Goal: Task Accomplishment & Management: Manage account settings

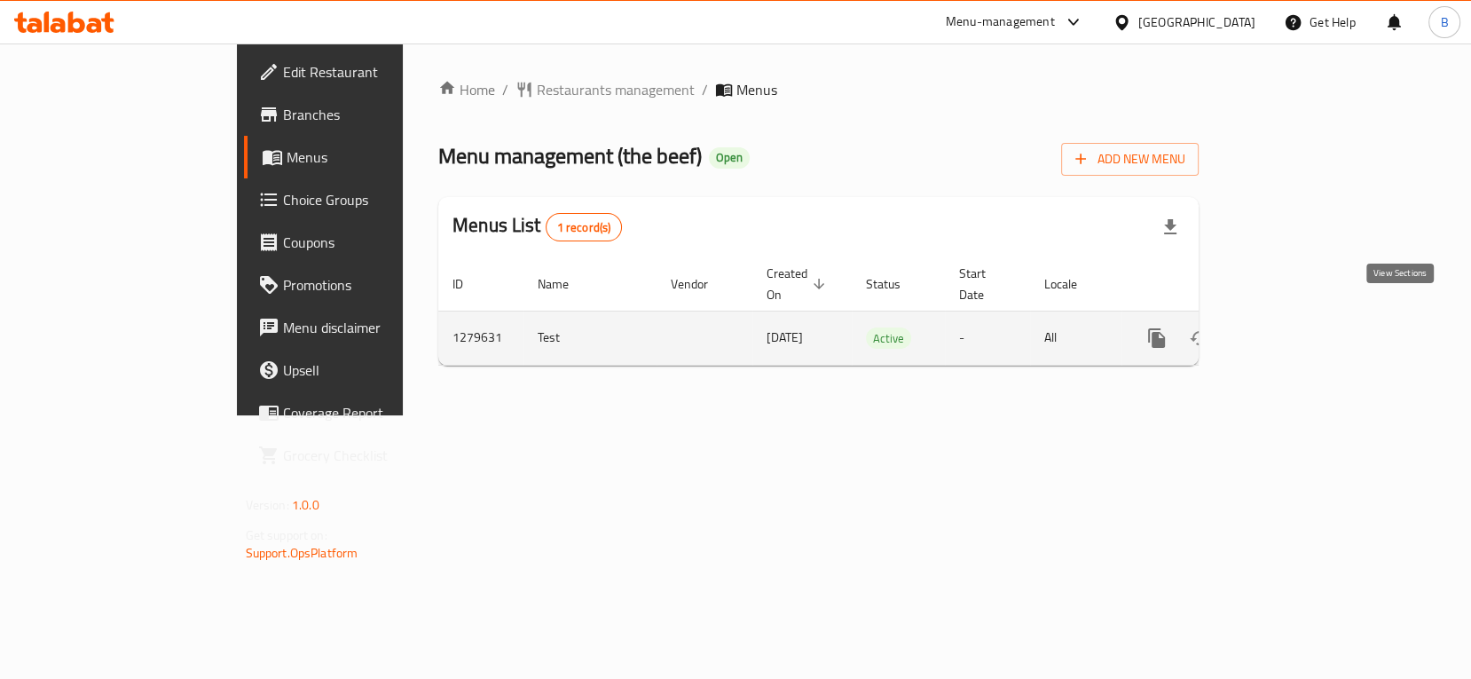
click at [1293, 330] on icon "enhanced table" at bounding box center [1285, 338] width 16 height 16
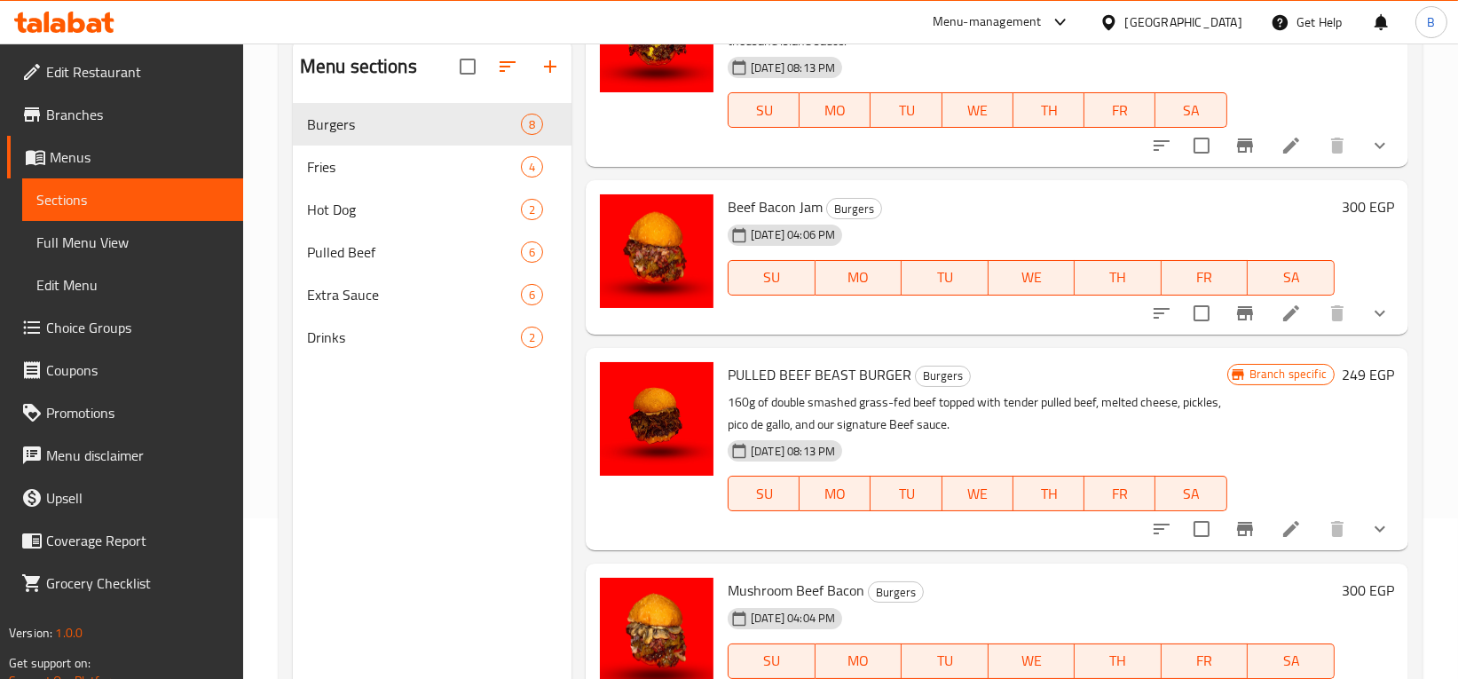
scroll to position [248, 0]
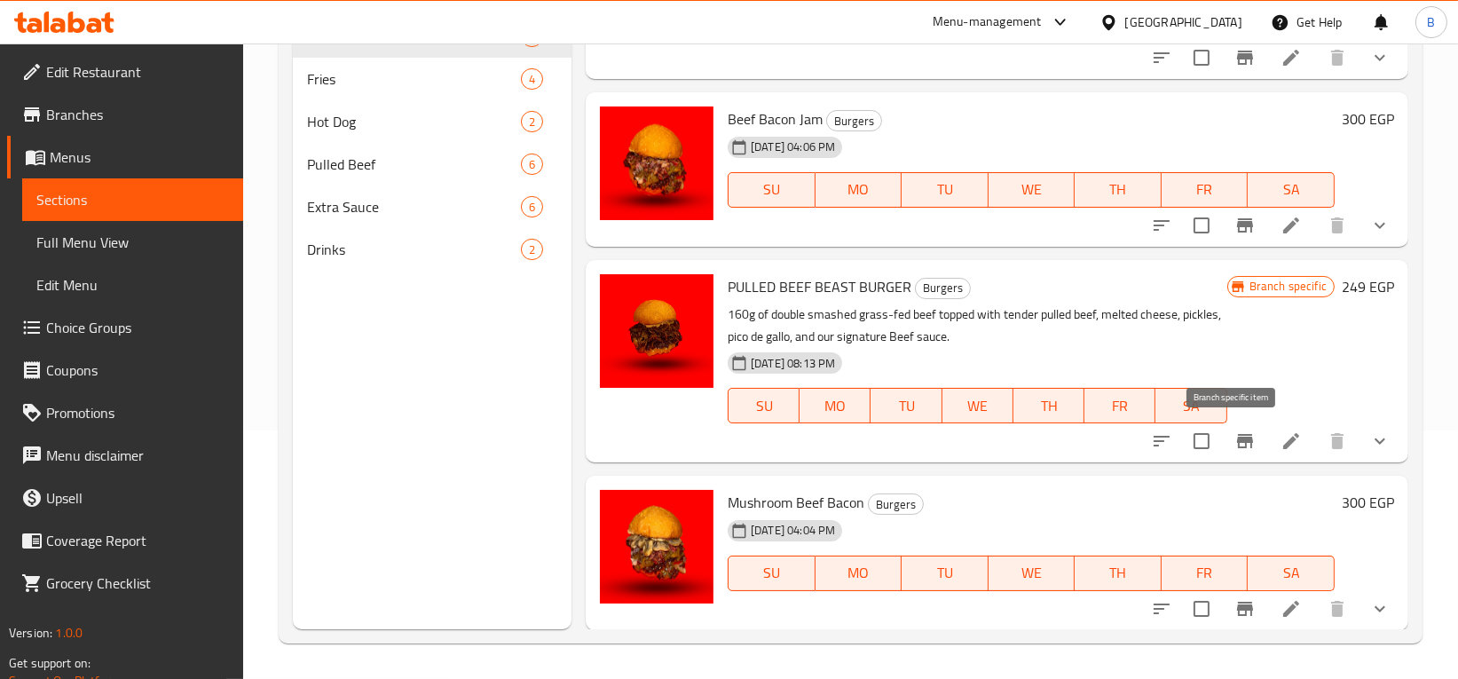
click at [1237, 437] on icon "Branch-specific-item" at bounding box center [1245, 441] width 16 height 14
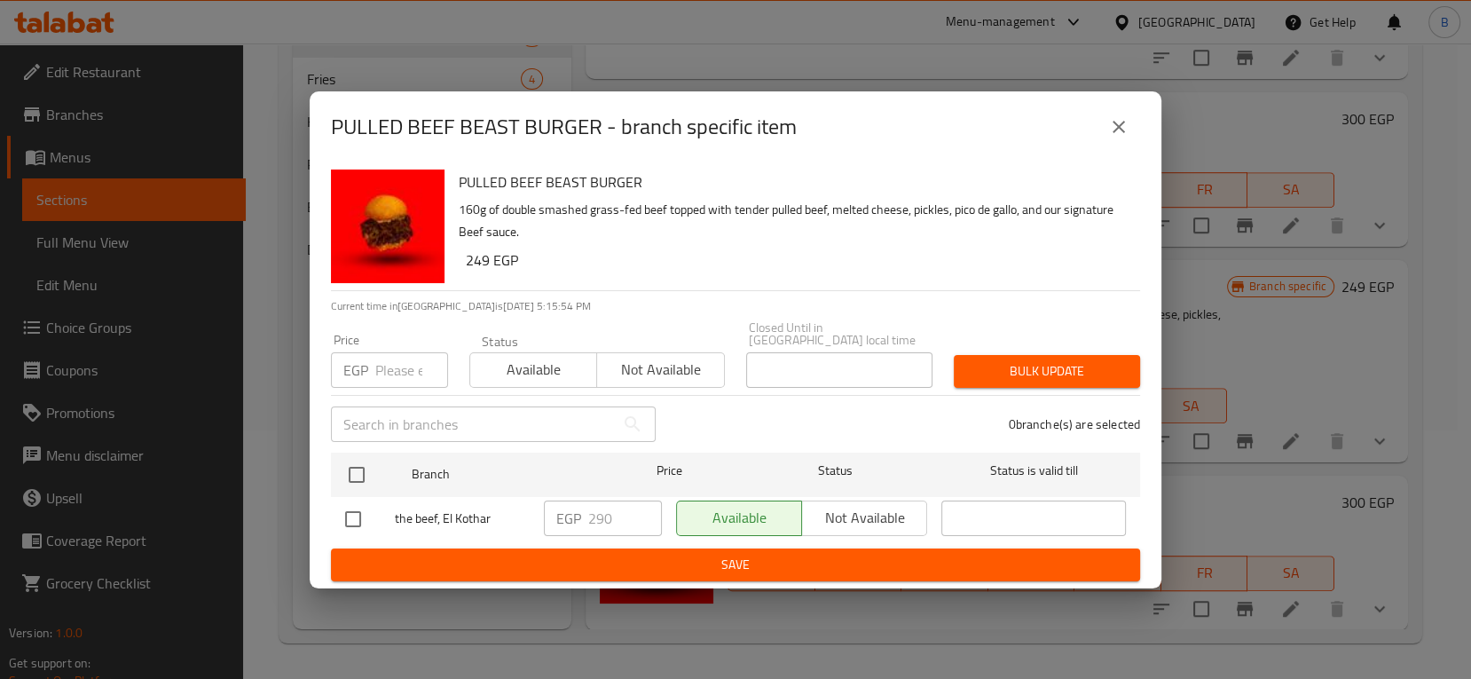
click at [400, 366] on input "number" at bounding box center [411, 369] width 73 height 35
click at [349, 509] on input "checkbox" at bounding box center [353, 518] width 37 height 37
checkbox input "true"
click at [629, 508] on input "290" at bounding box center [625, 517] width 74 height 35
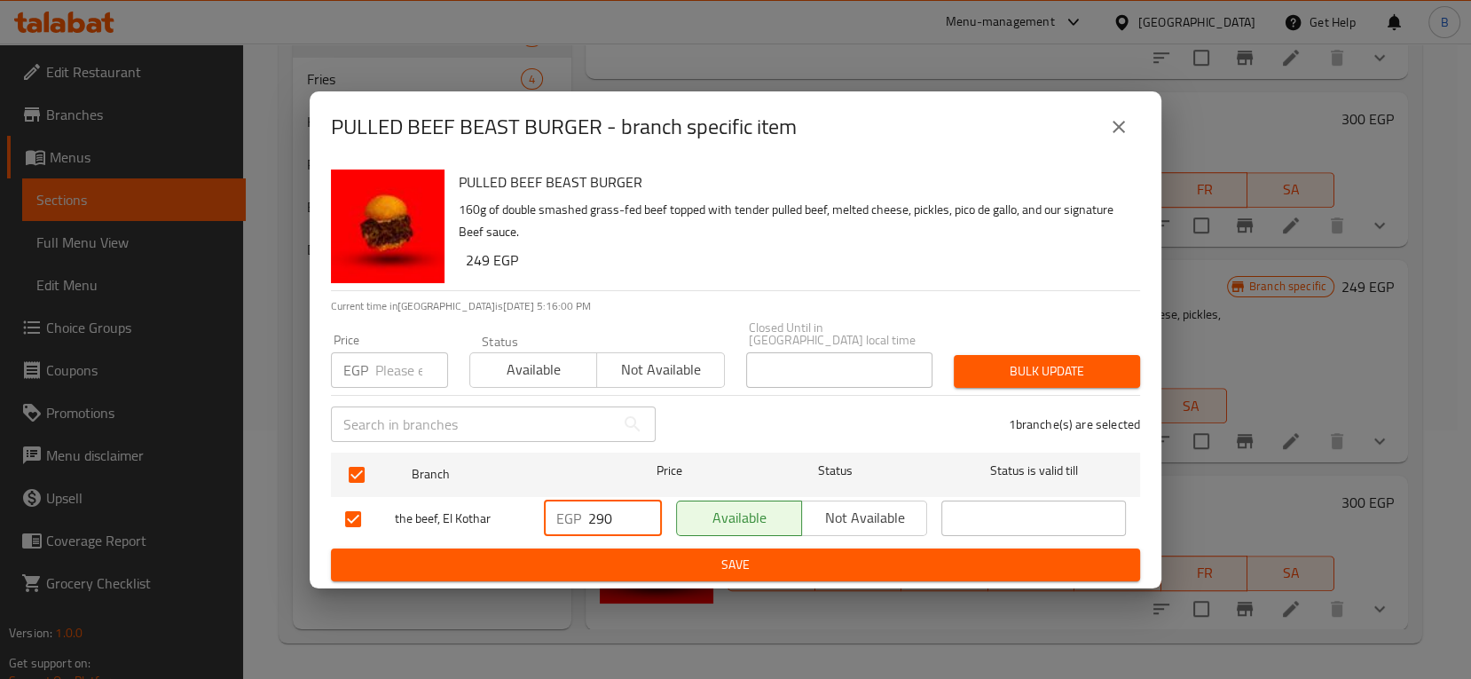
click at [629, 508] on input "290" at bounding box center [625, 517] width 74 height 35
type input "300"
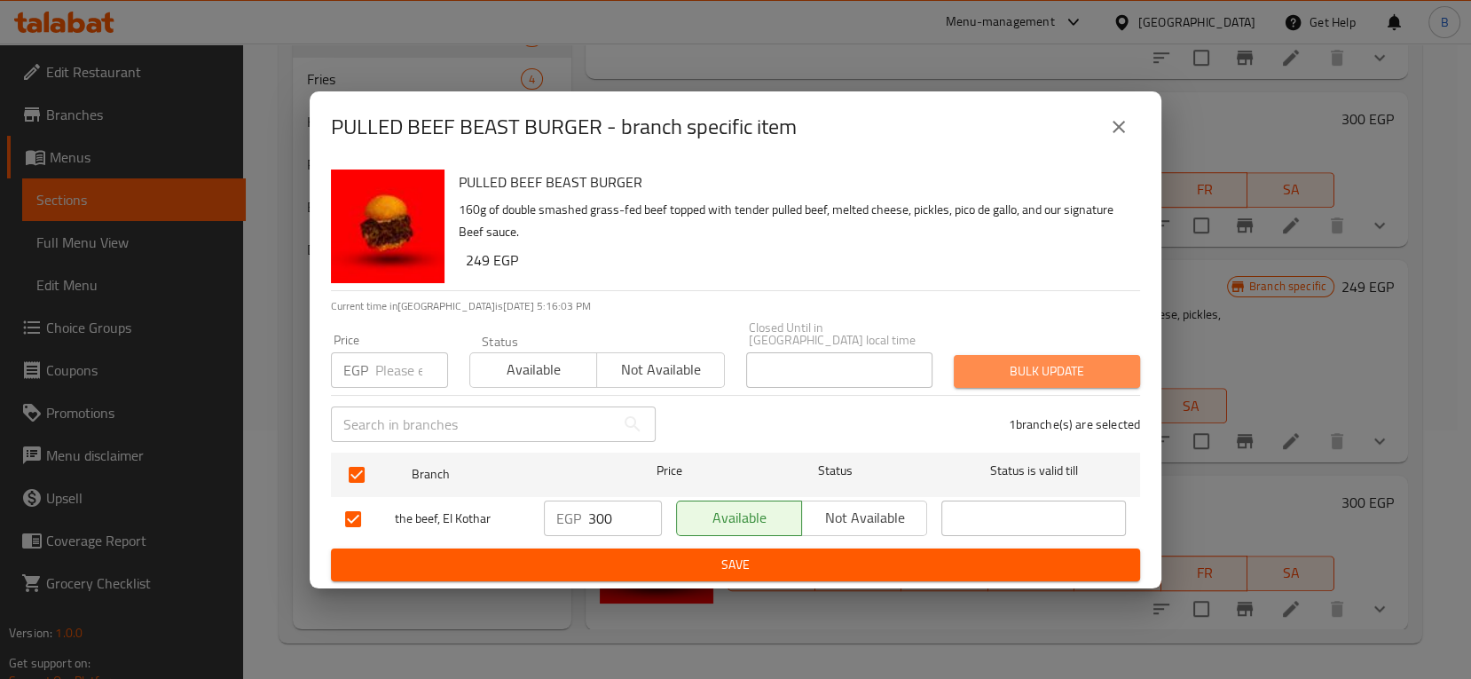
click at [1061, 366] on span "Bulk update" at bounding box center [1047, 371] width 158 height 22
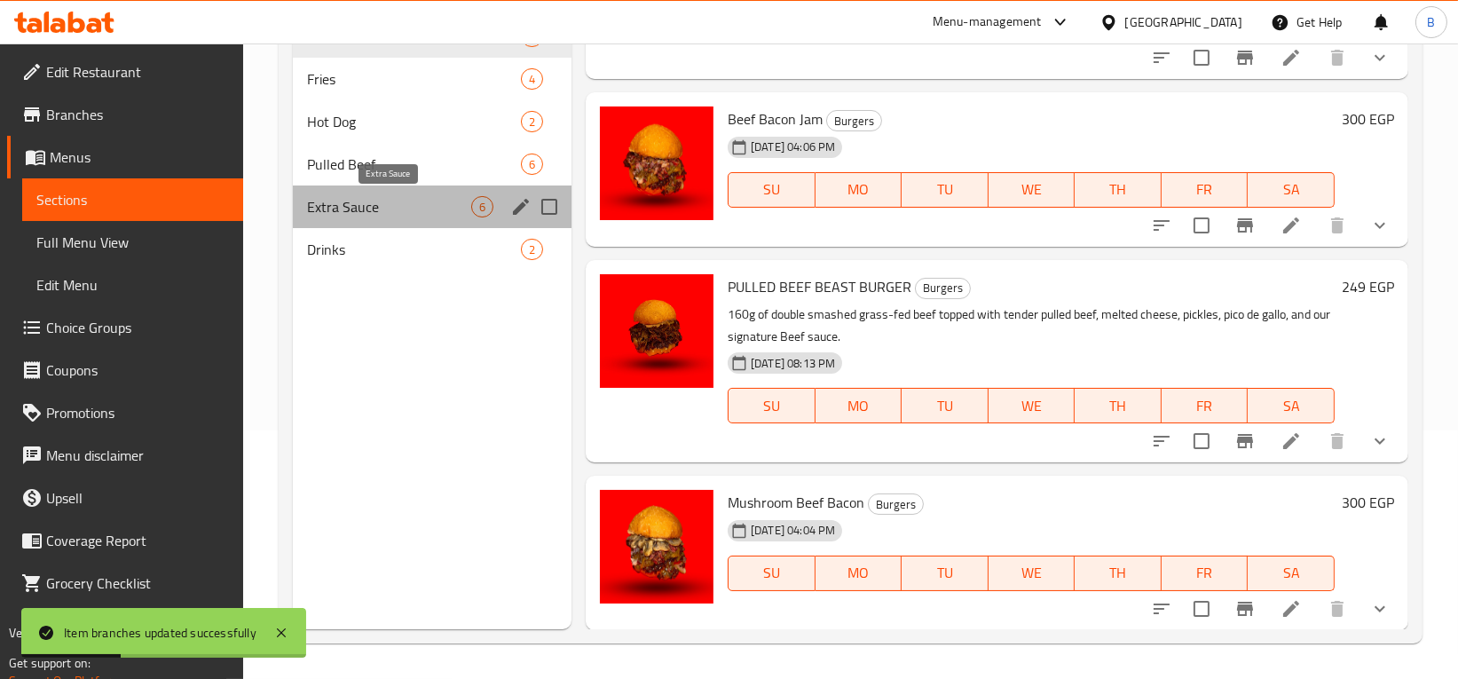
click at [361, 203] on span "Extra Sauce" at bounding box center [389, 206] width 164 height 21
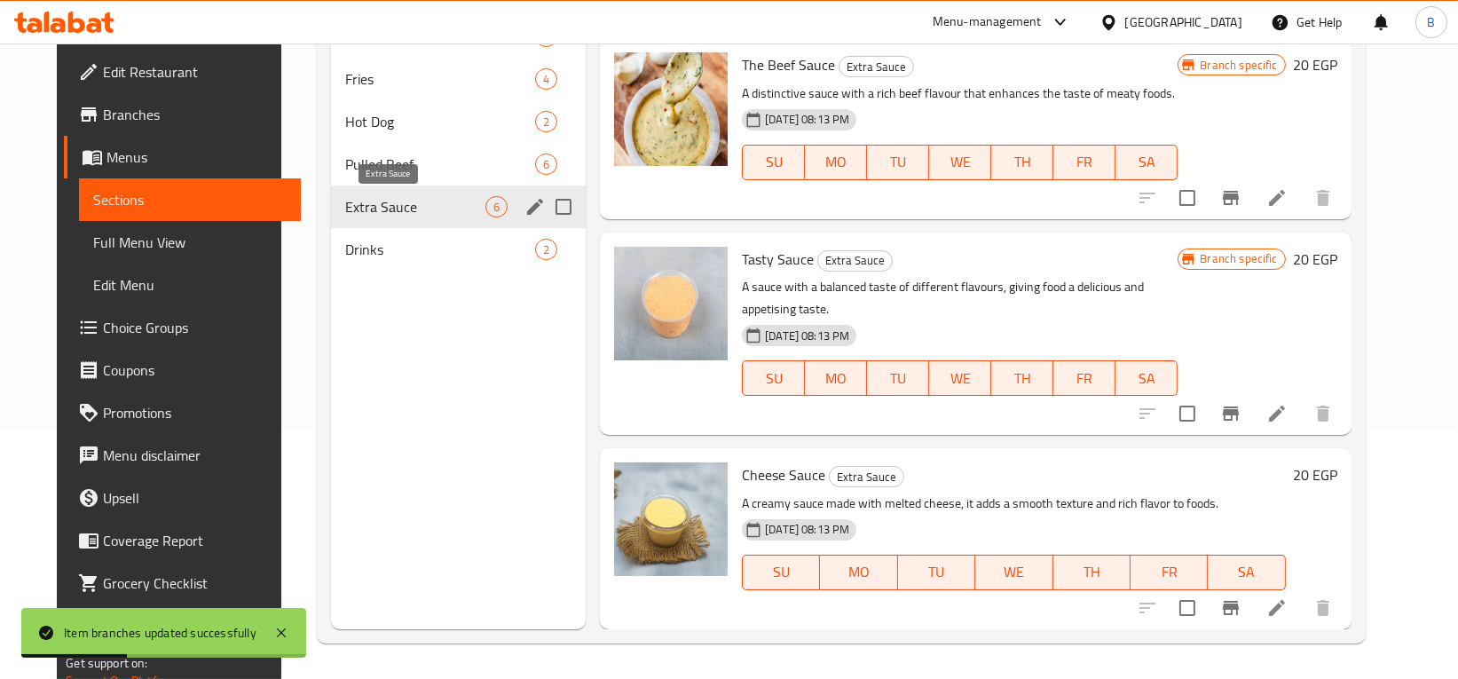
scroll to position [550, 0]
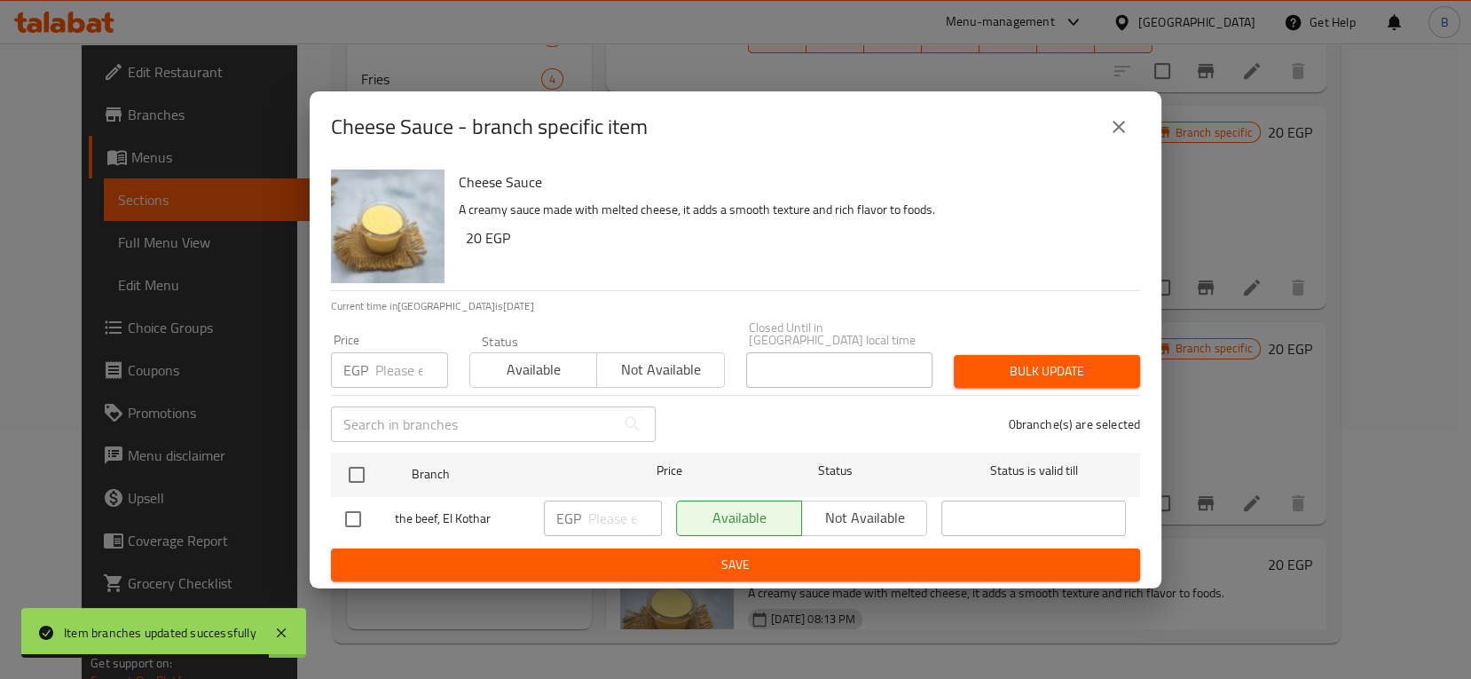
click at [583, 516] on div "EGP ​" at bounding box center [603, 517] width 118 height 35
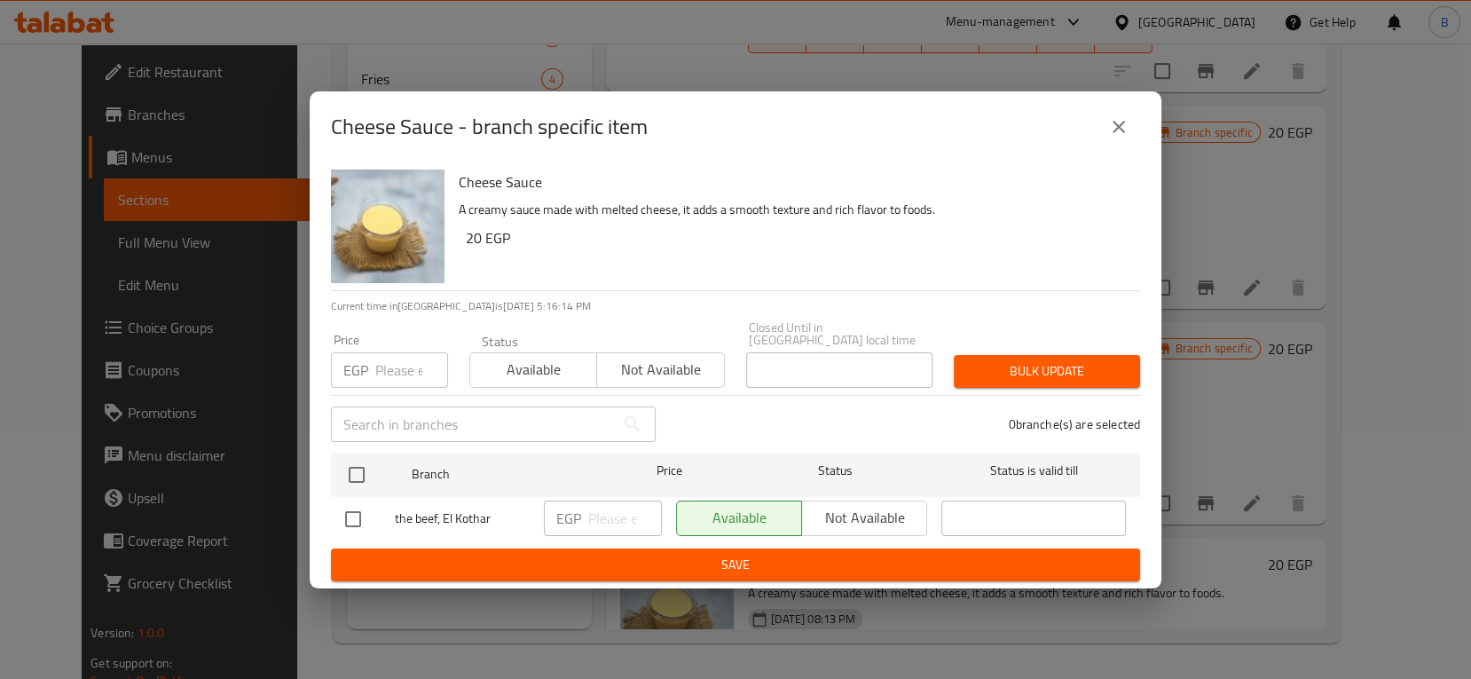
click at [346, 515] on input "checkbox" at bounding box center [353, 518] width 37 height 37
checkbox input "true"
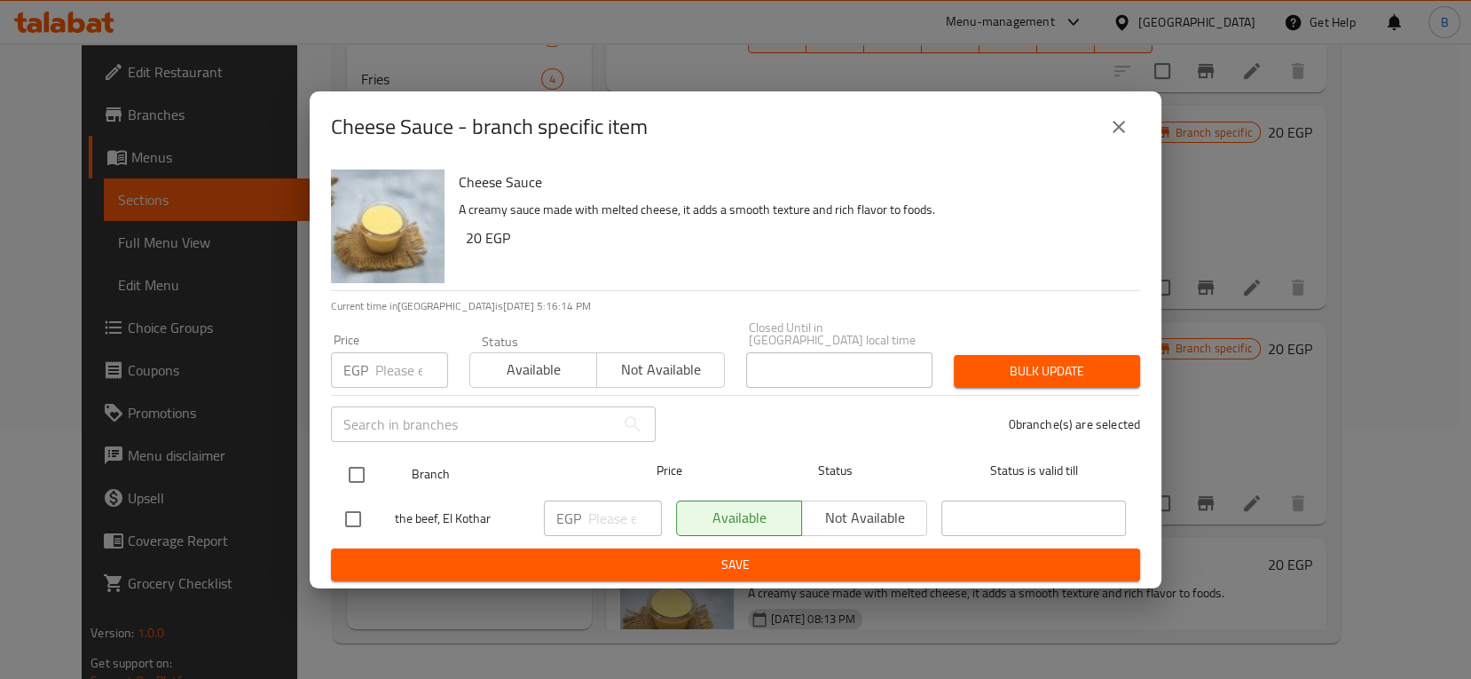
checkbox input "true"
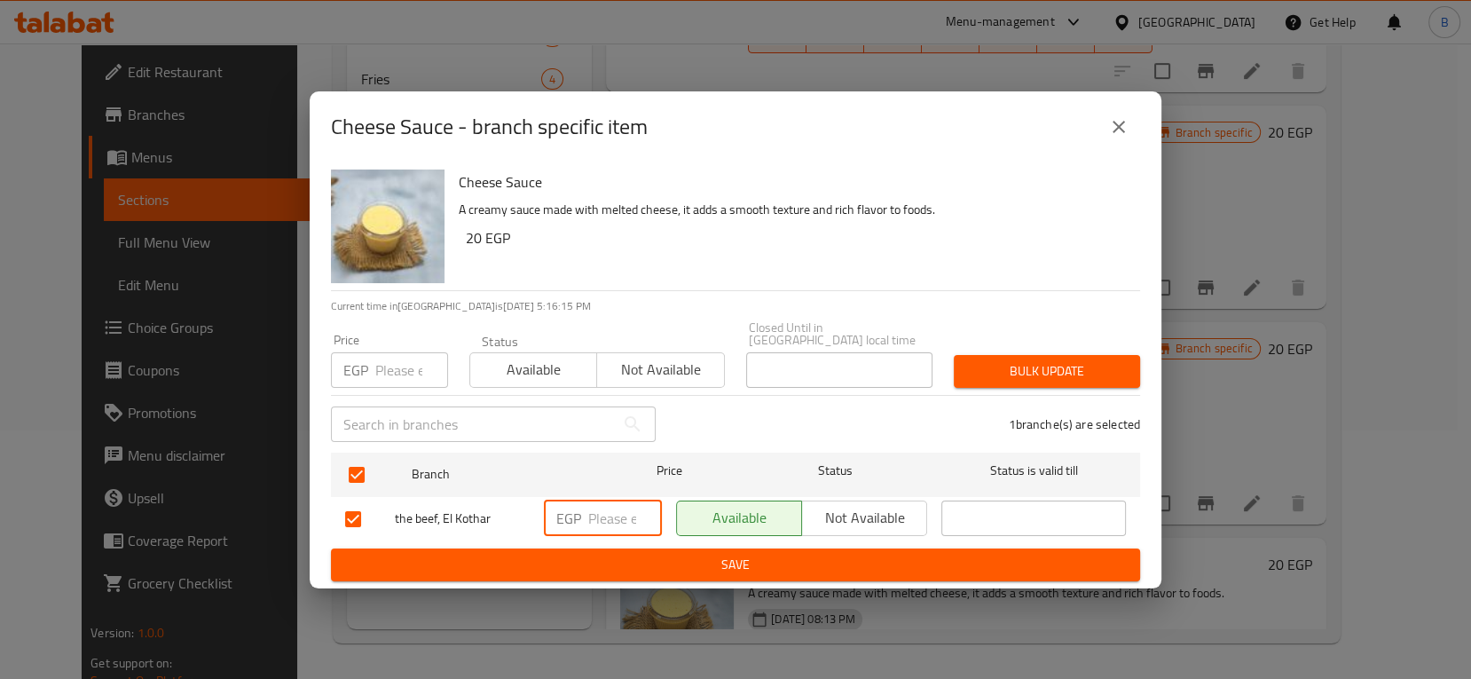
click at [609, 521] on input "number" at bounding box center [625, 517] width 74 height 35
type input "40"
click at [1008, 355] on button "Bulk update" at bounding box center [1047, 371] width 186 height 33
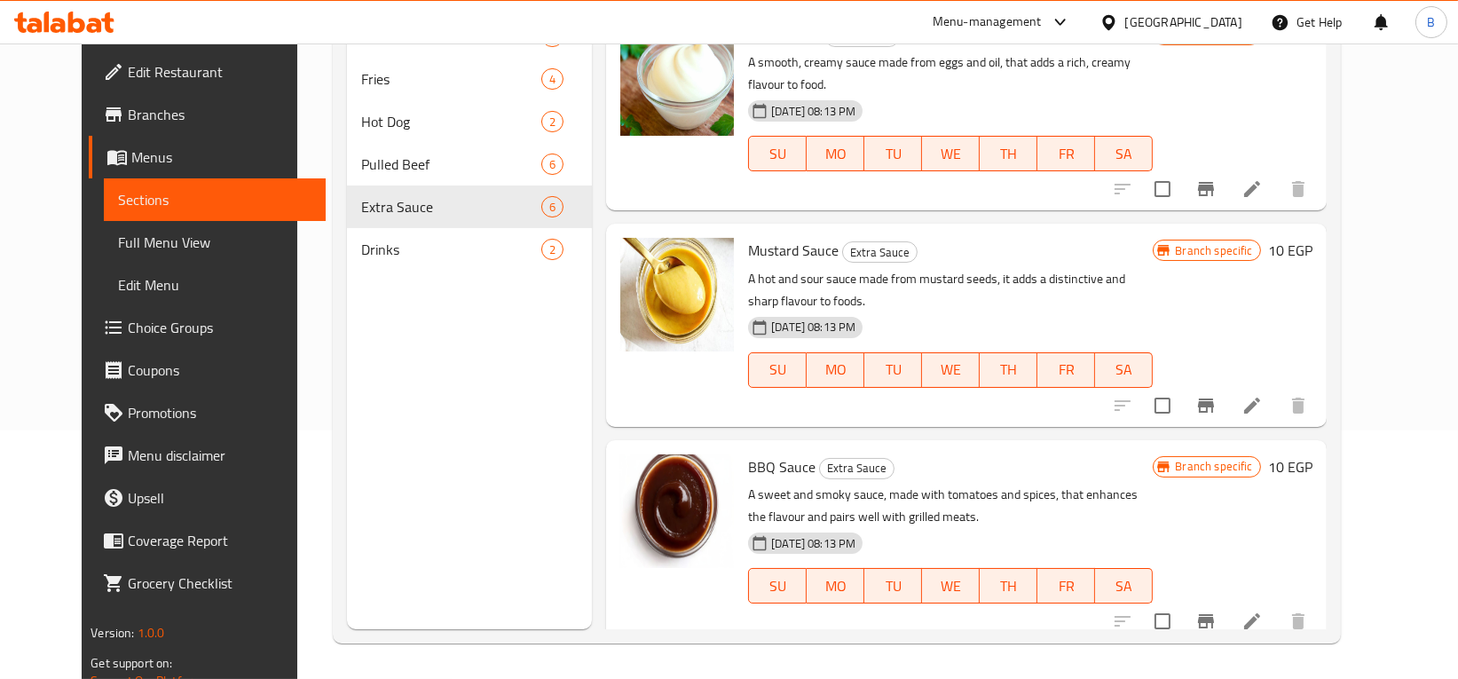
scroll to position [0, 0]
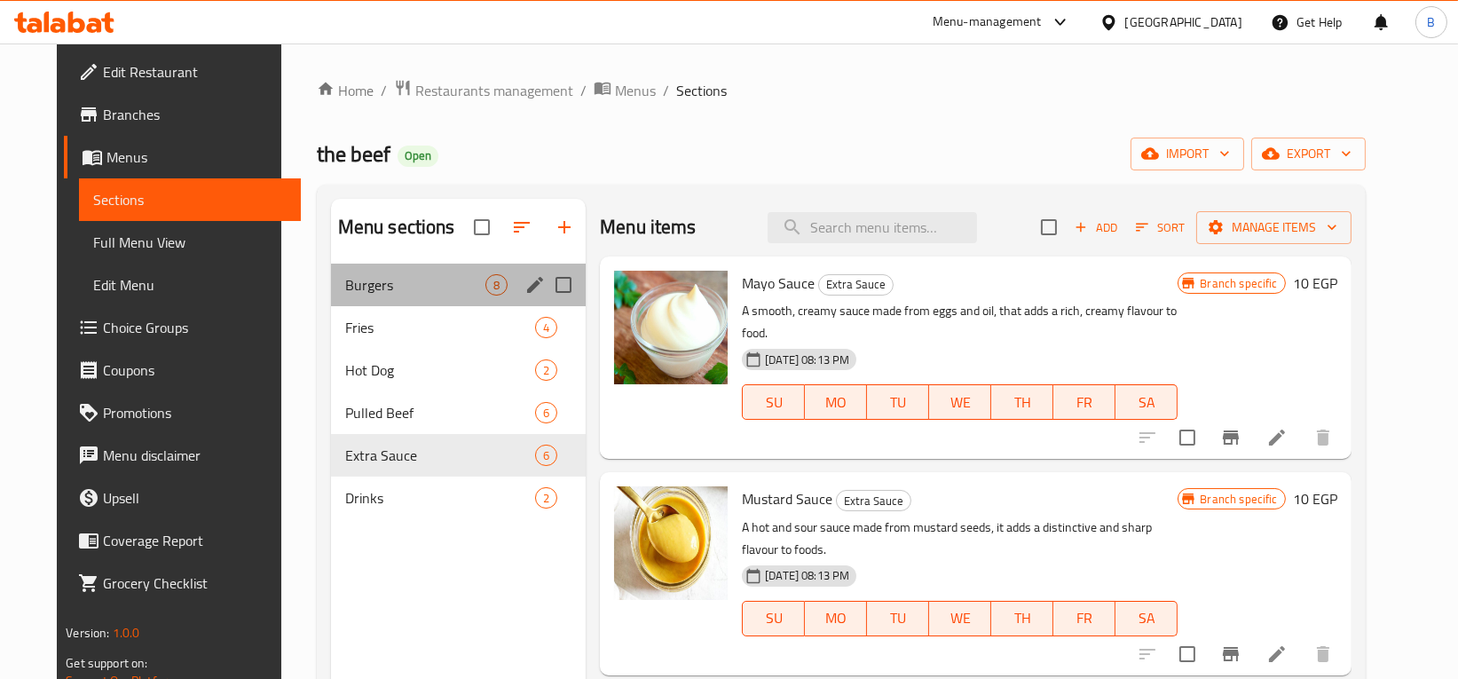
click at [359, 275] on span "Burgers" at bounding box center [415, 284] width 140 height 21
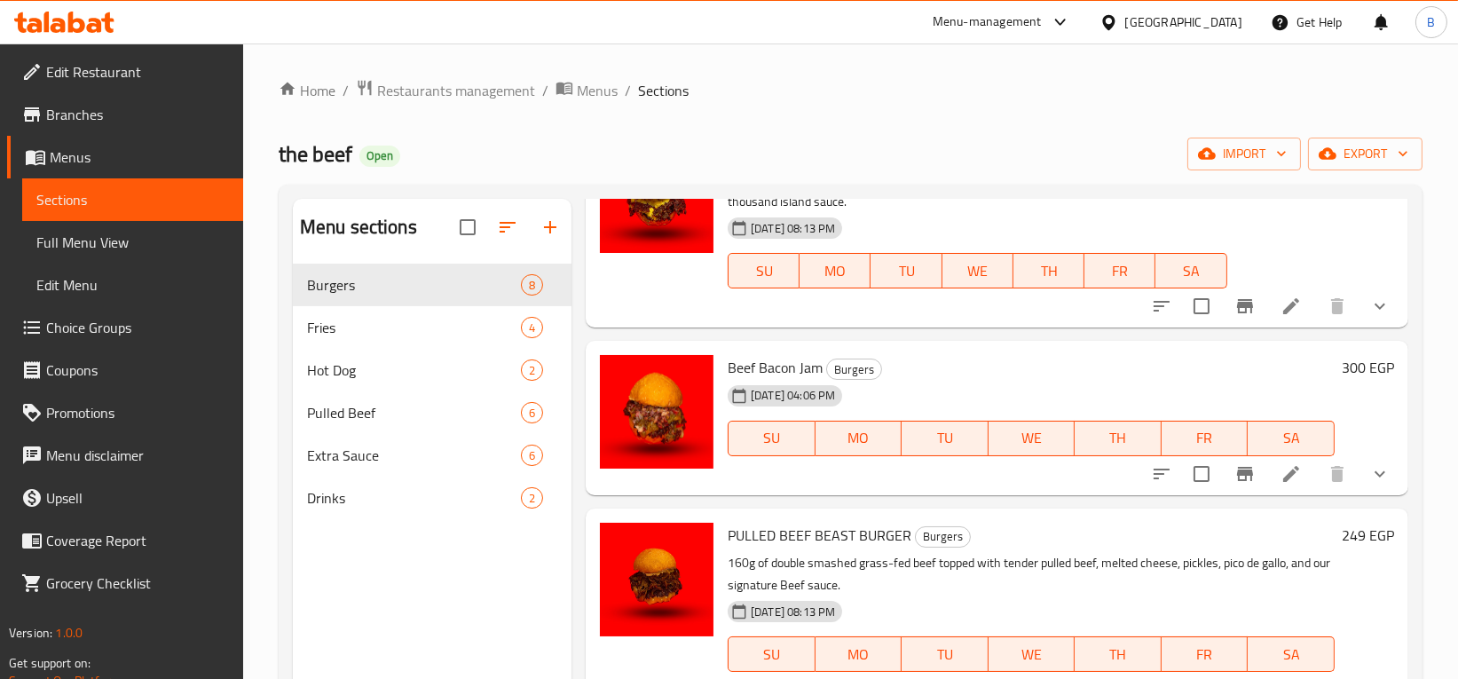
scroll to position [248, 0]
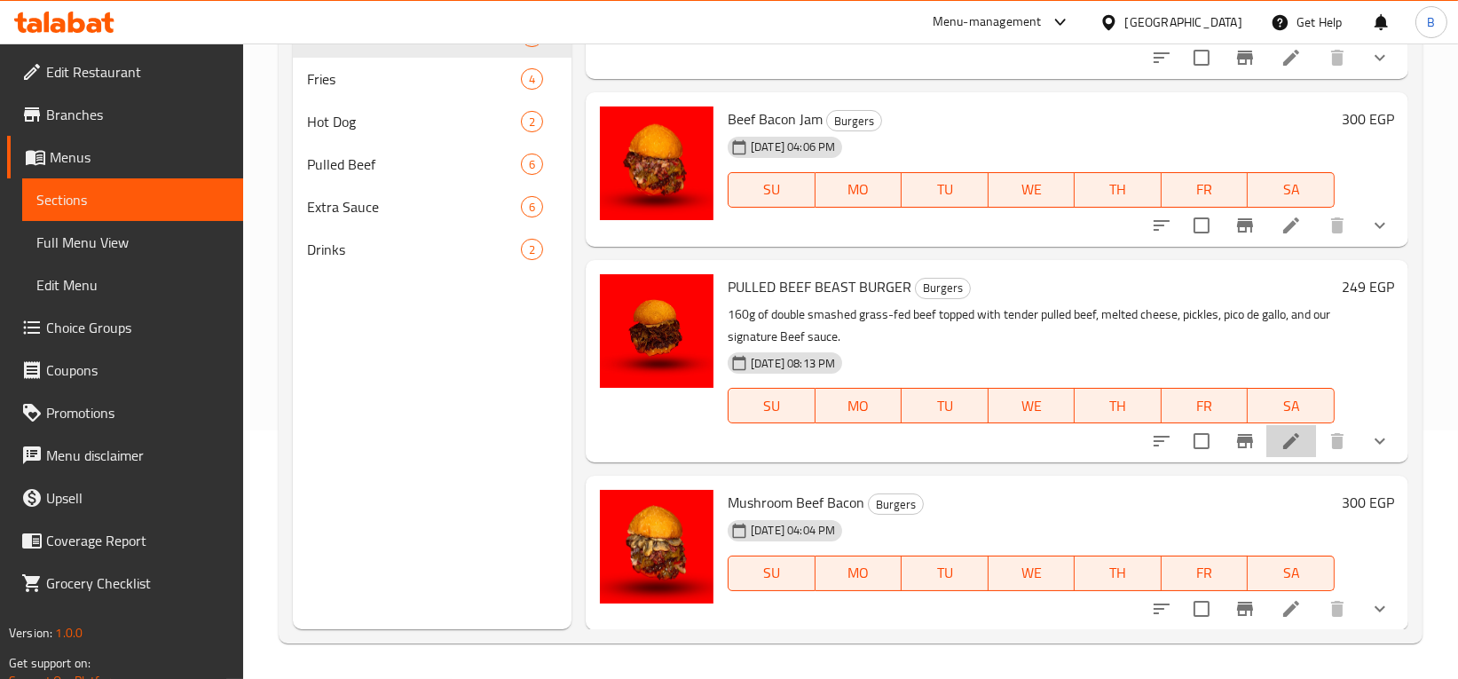
click at [1281, 448] on icon at bounding box center [1291, 440] width 21 height 21
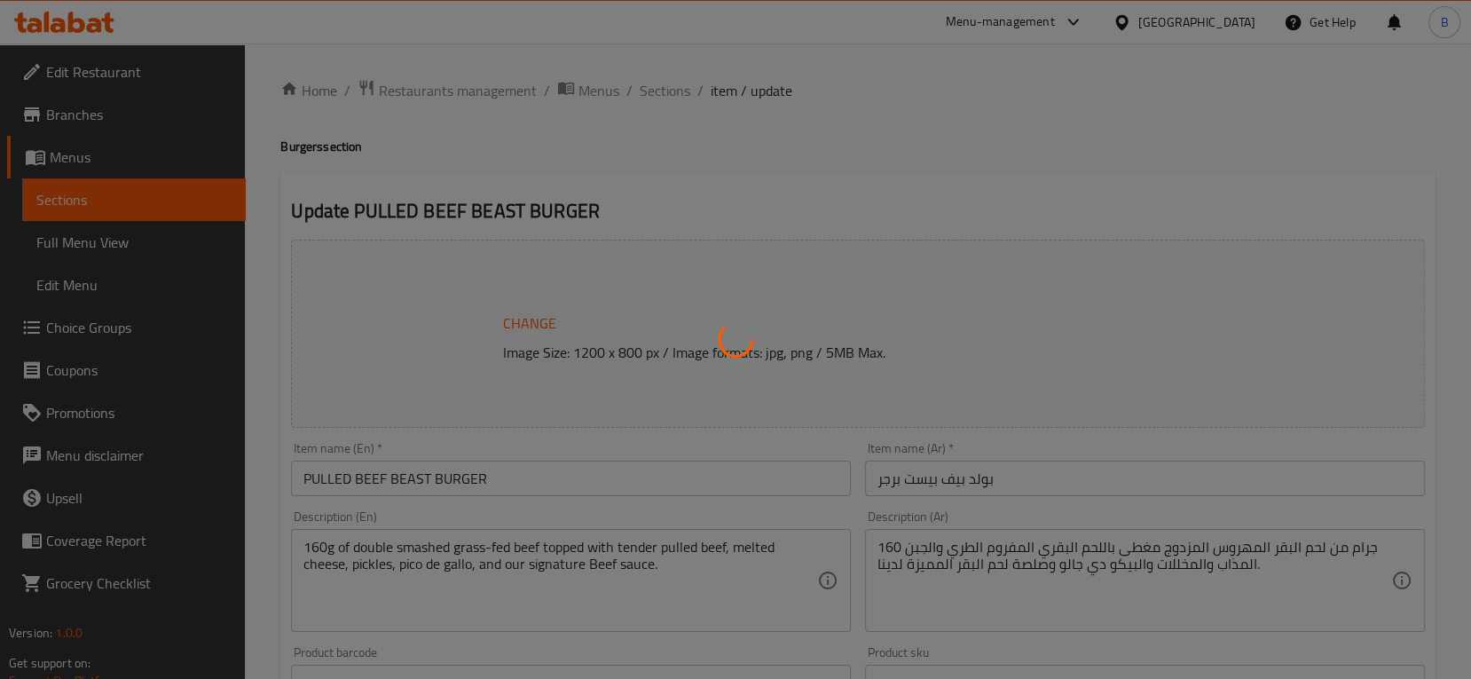
type input "إختيارك من:"
type input "0"
type input "الإضافات:"
type input "0"
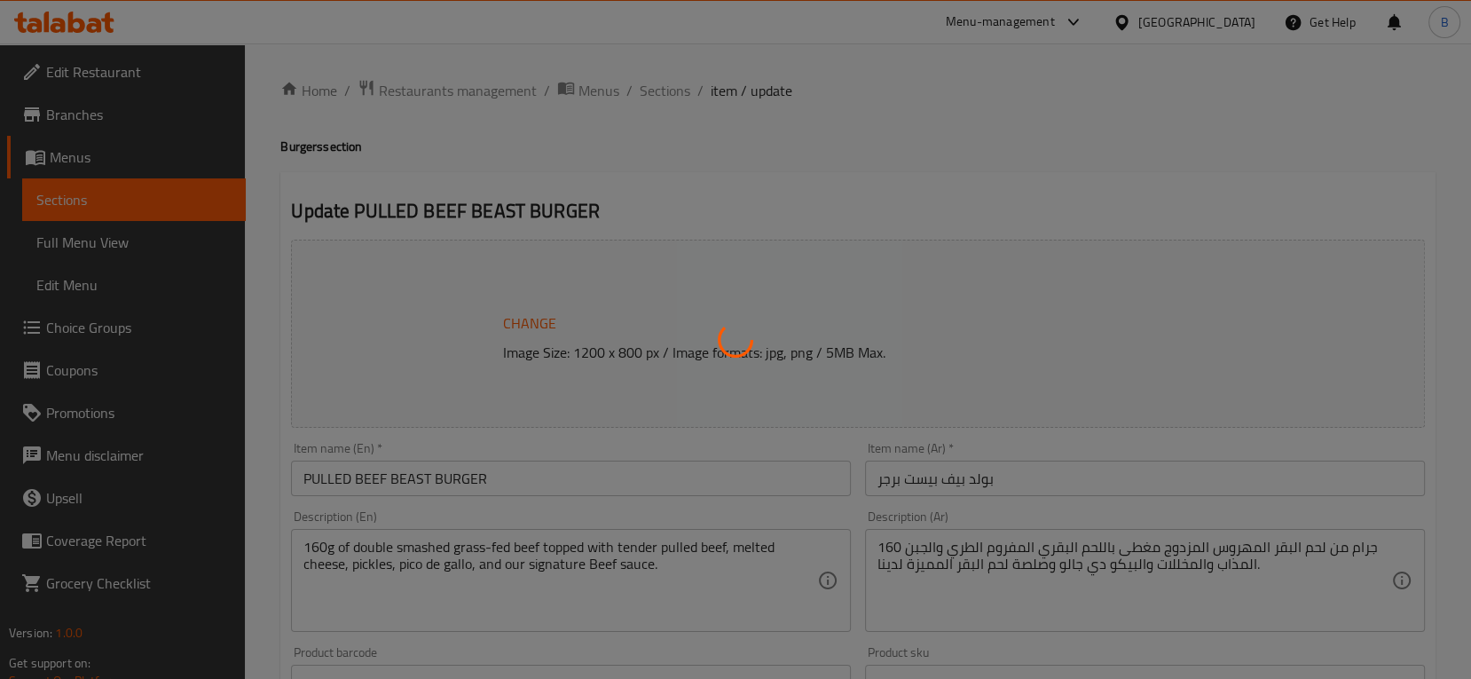
type input "0"
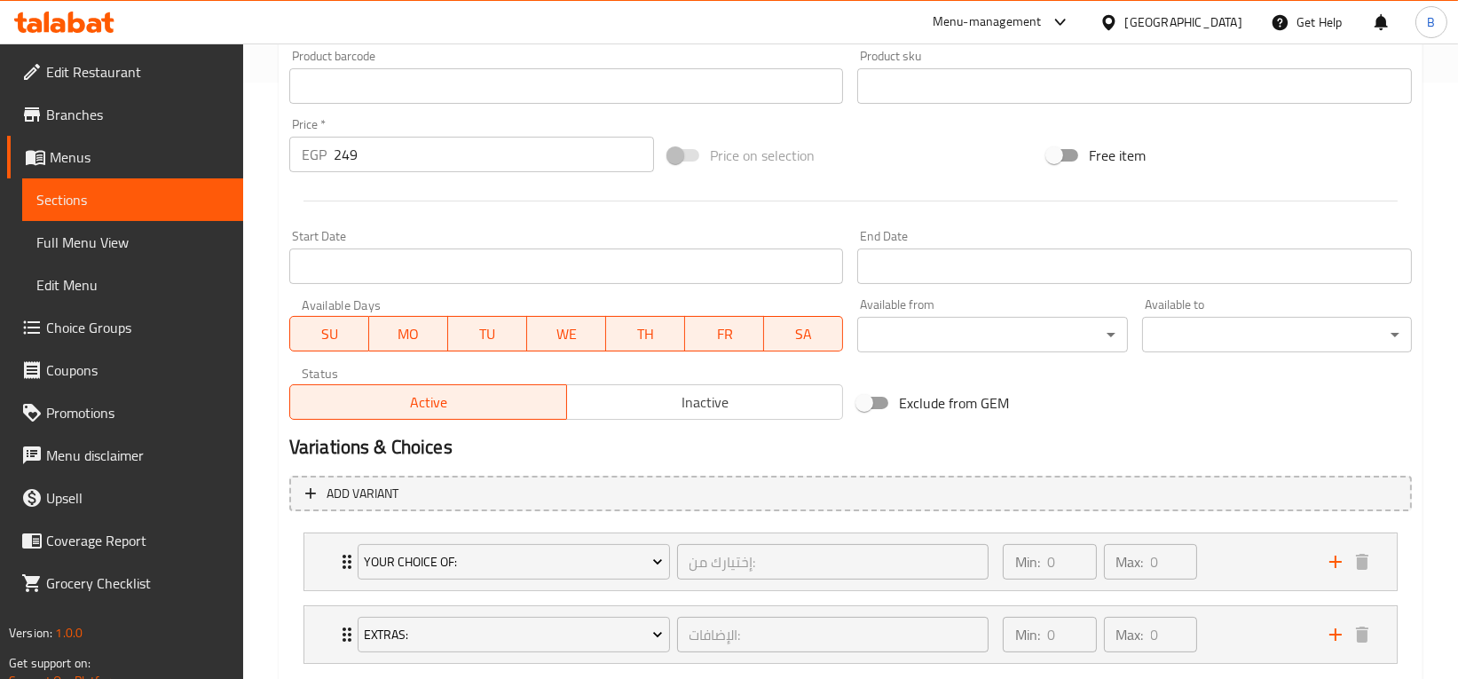
scroll to position [597, 0]
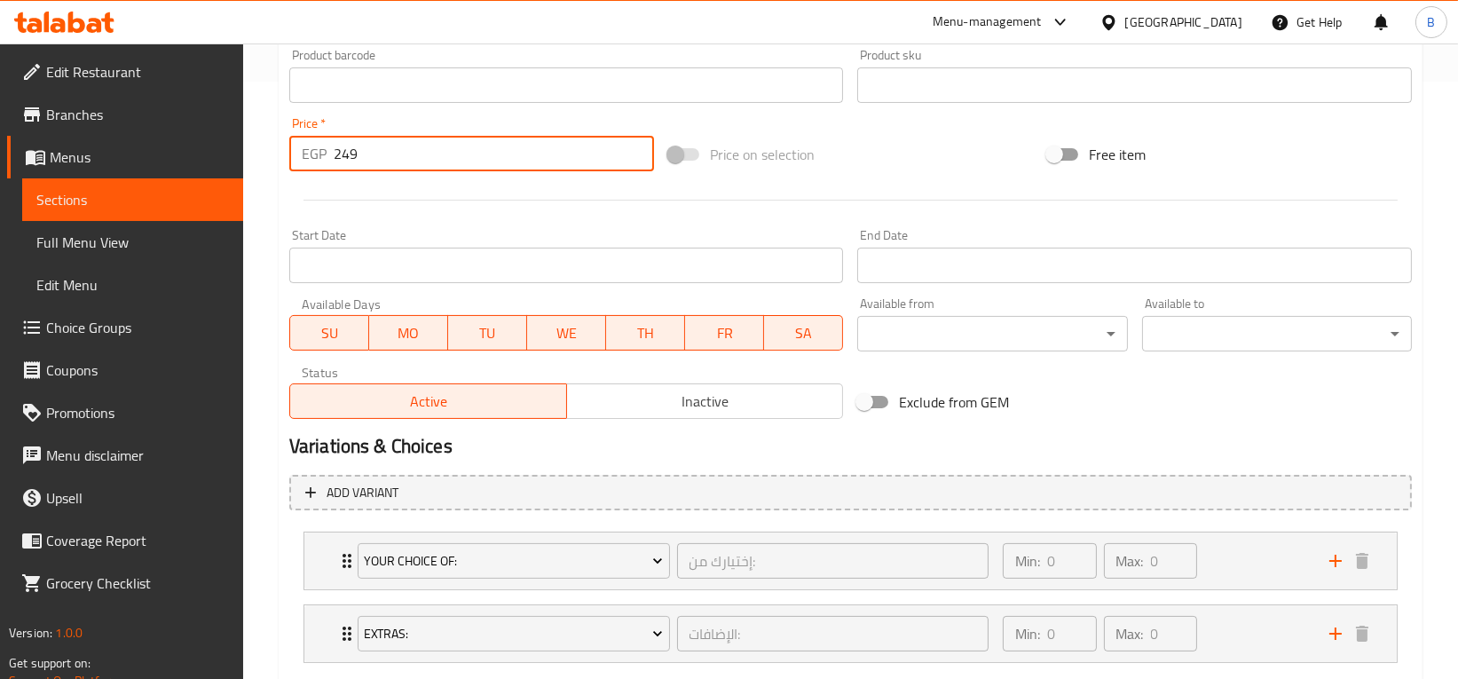
click at [353, 160] on input "249" at bounding box center [494, 153] width 320 height 35
click at [342, 150] on input "249" at bounding box center [494, 153] width 320 height 35
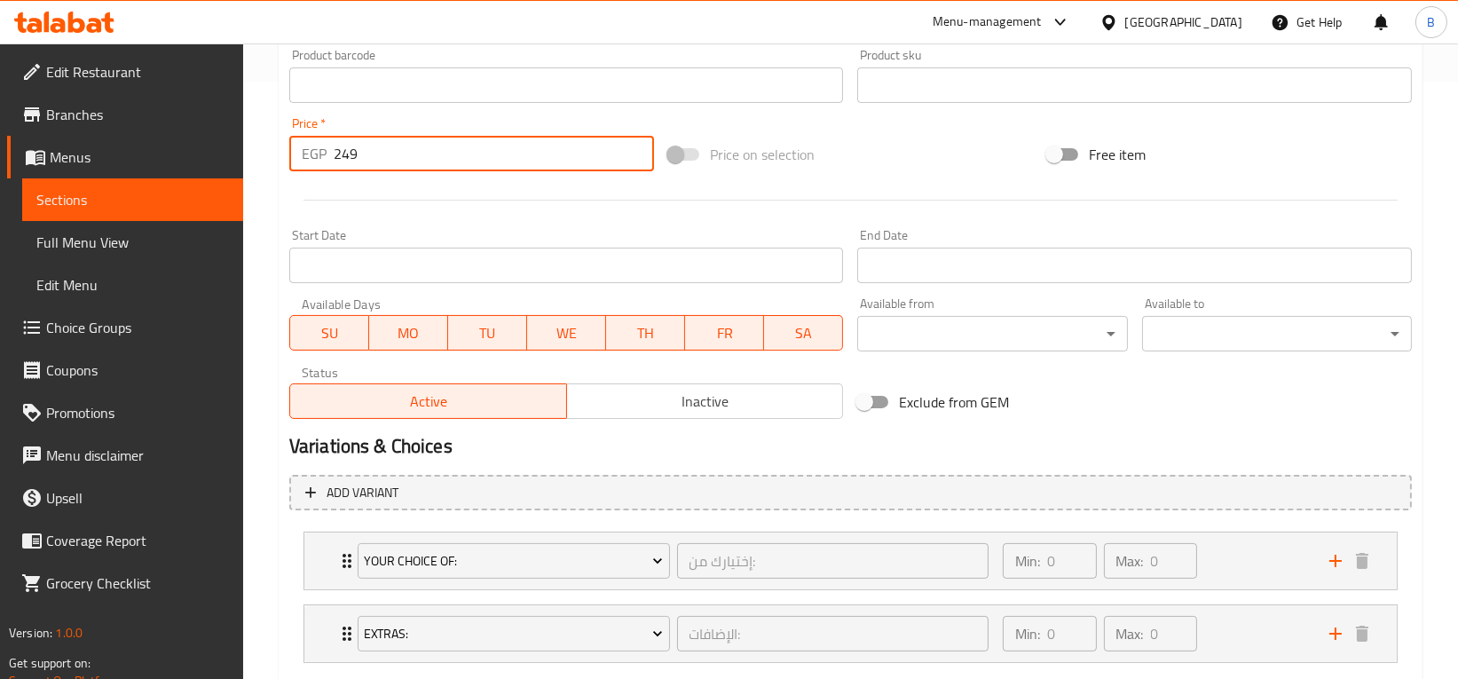
click at [342, 150] on input "249" at bounding box center [494, 153] width 320 height 35
type input "300"
click at [379, 204] on div at bounding box center [850, 199] width 1137 height 43
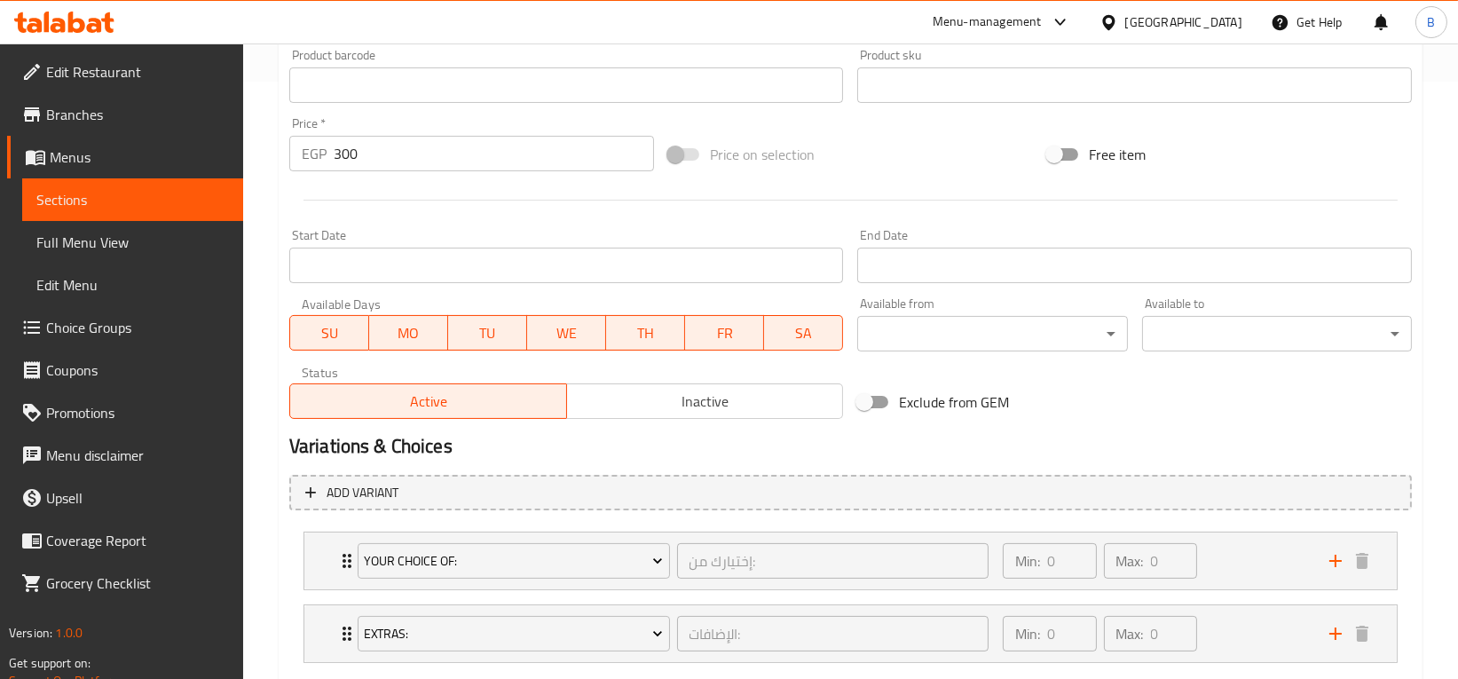
scroll to position [701, 0]
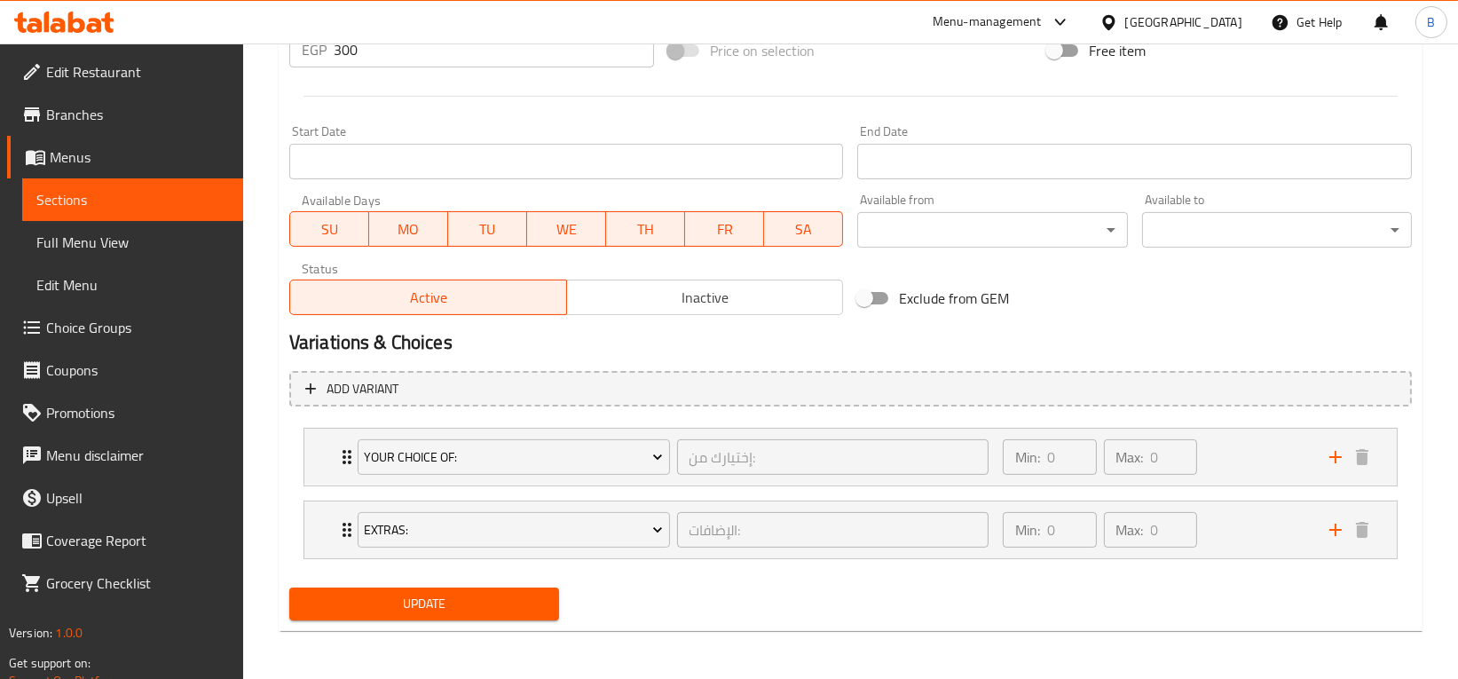
click at [423, 608] on span "Update" at bounding box center [423, 604] width 241 height 22
click at [158, 210] on link "Sections" at bounding box center [132, 199] width 221 height 43
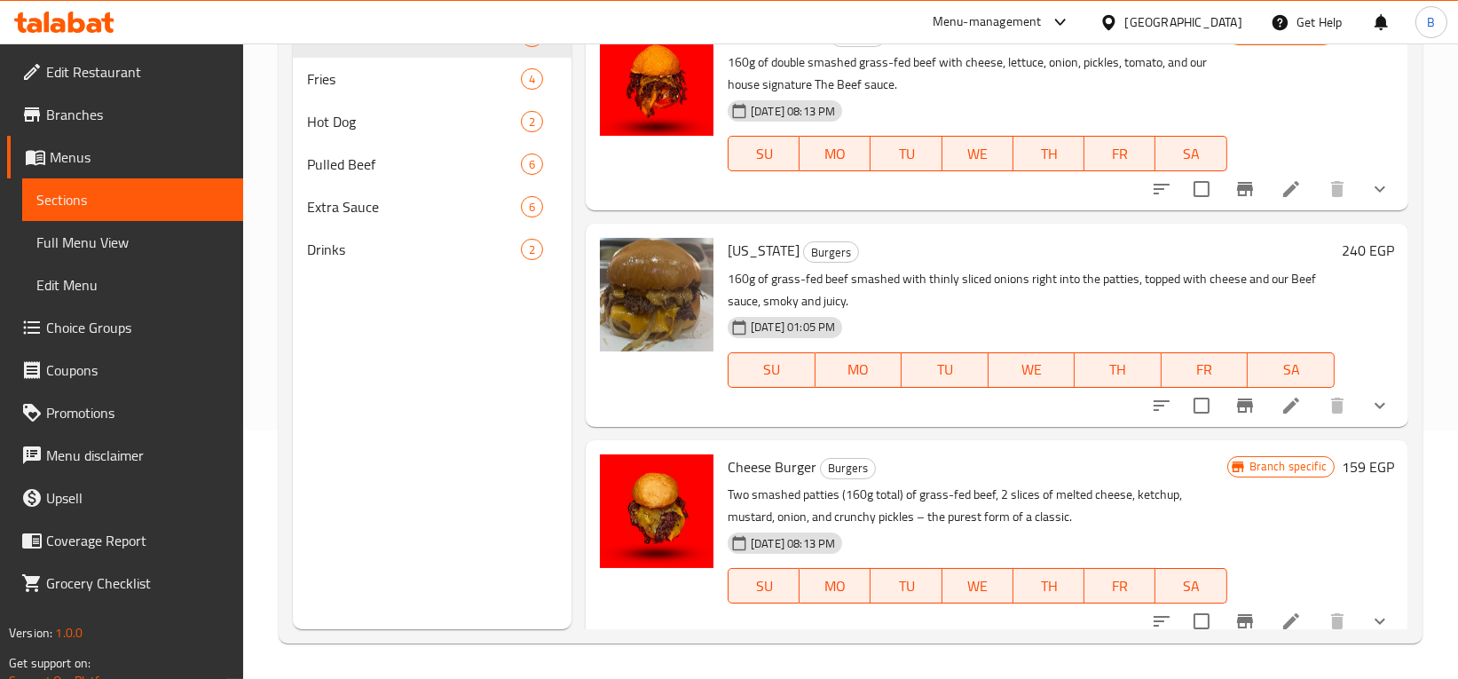
scroll to position [248, 0]
click at [390, 222] on div "Extra Sauce 6" at bounding box center [432, 206] width 279 height 43
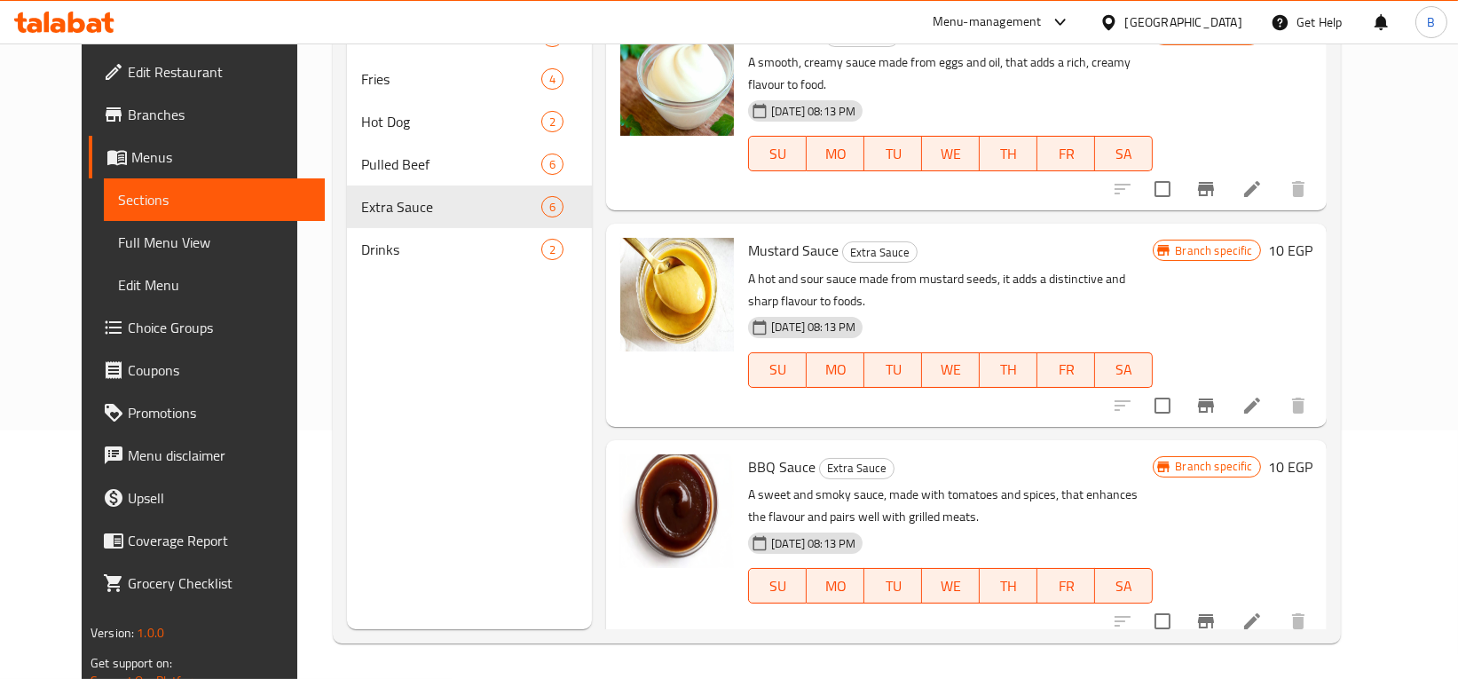
scroll to position [550, 0]
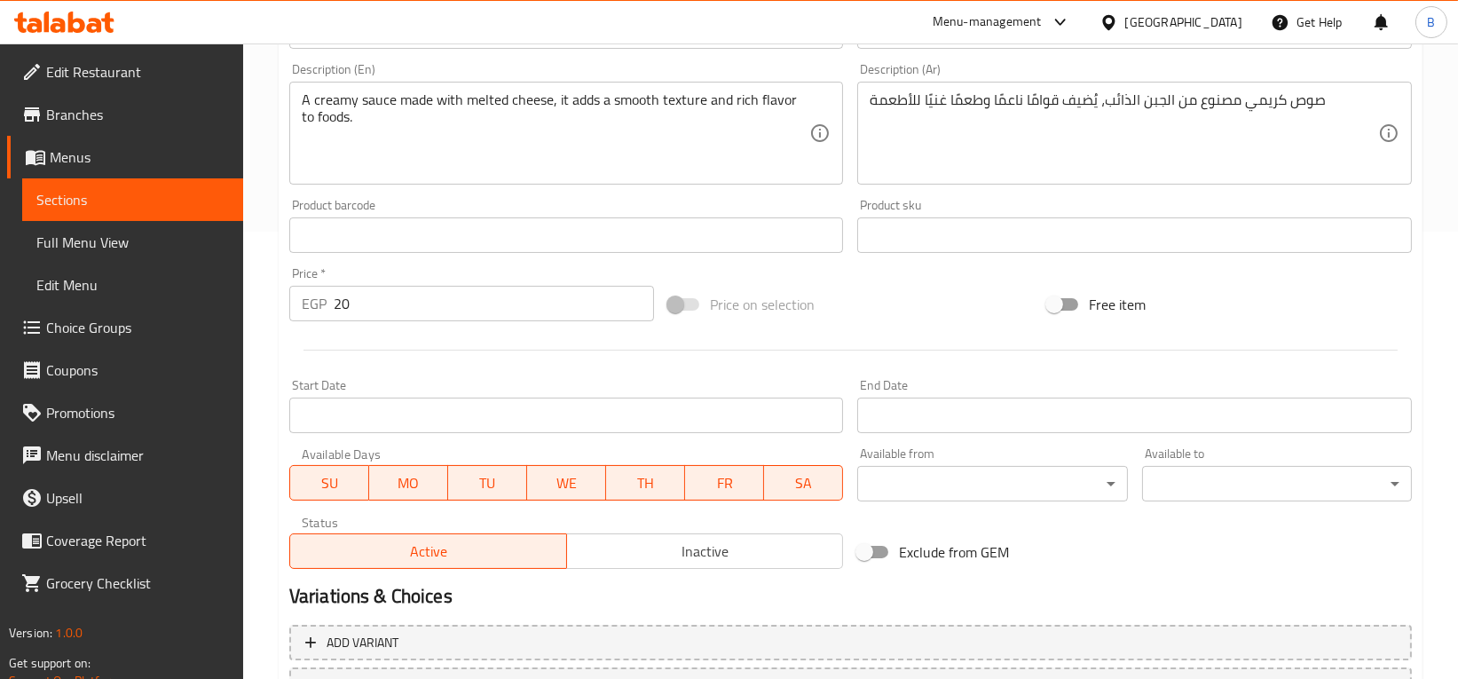
scroll to position [600, 0]
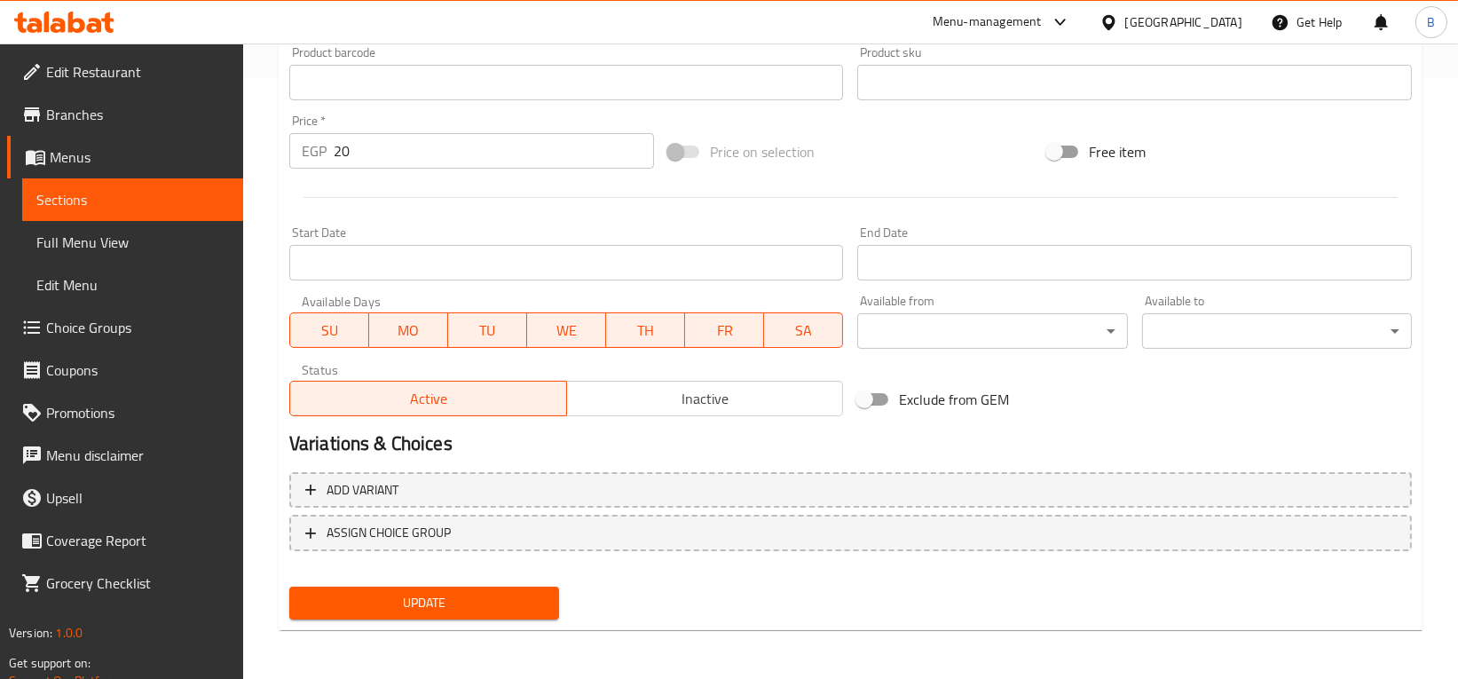
click at [378, 151] on input "20" at bounding box center [494, 150] width 320 height 35
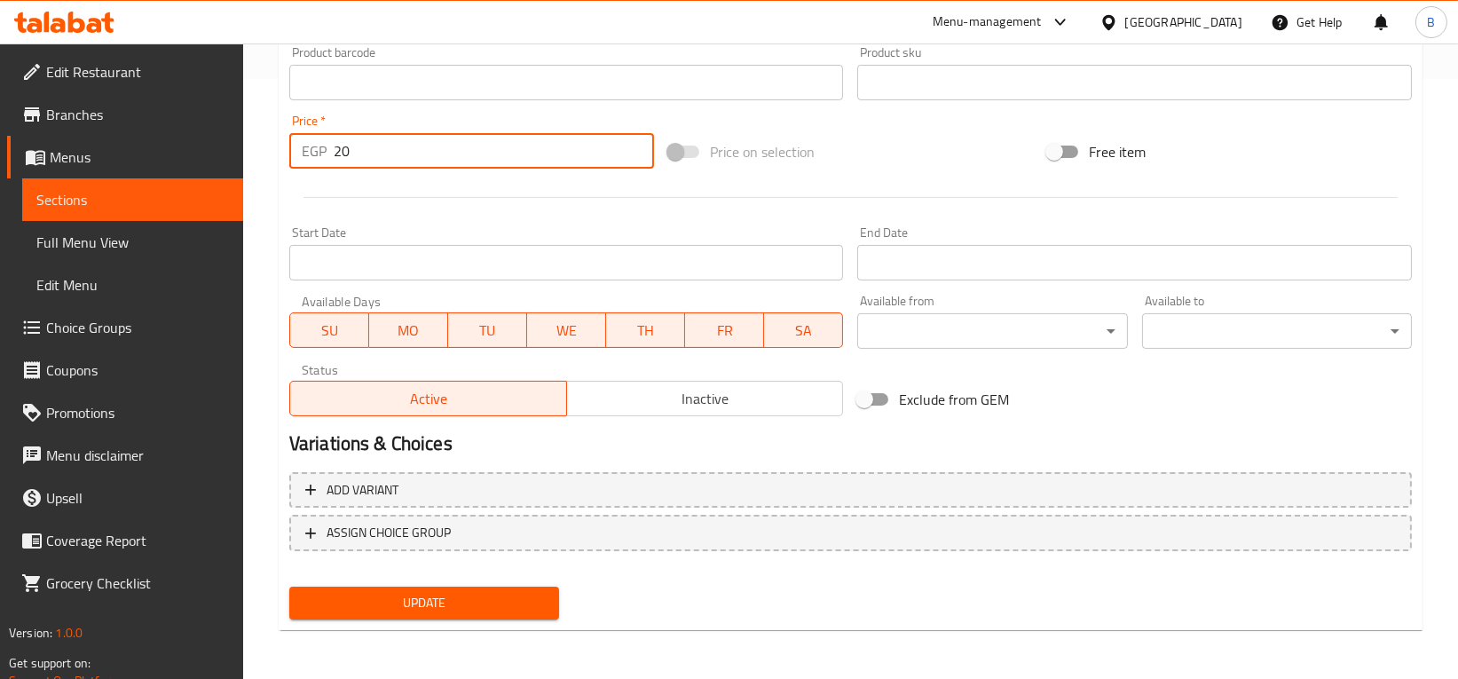
click at [378, 151] on input "20" at bounding box center [494, 150] width 320 height 35
click at [343, 153] on input "20" at bounding box center [494, 150] width 320 height 35
type input "40"
click at [473, 605] on span "Update" at bounding box center [423, 603] width 241 height 22
